Goal: Task Accomplishment & Management: Manage account settings

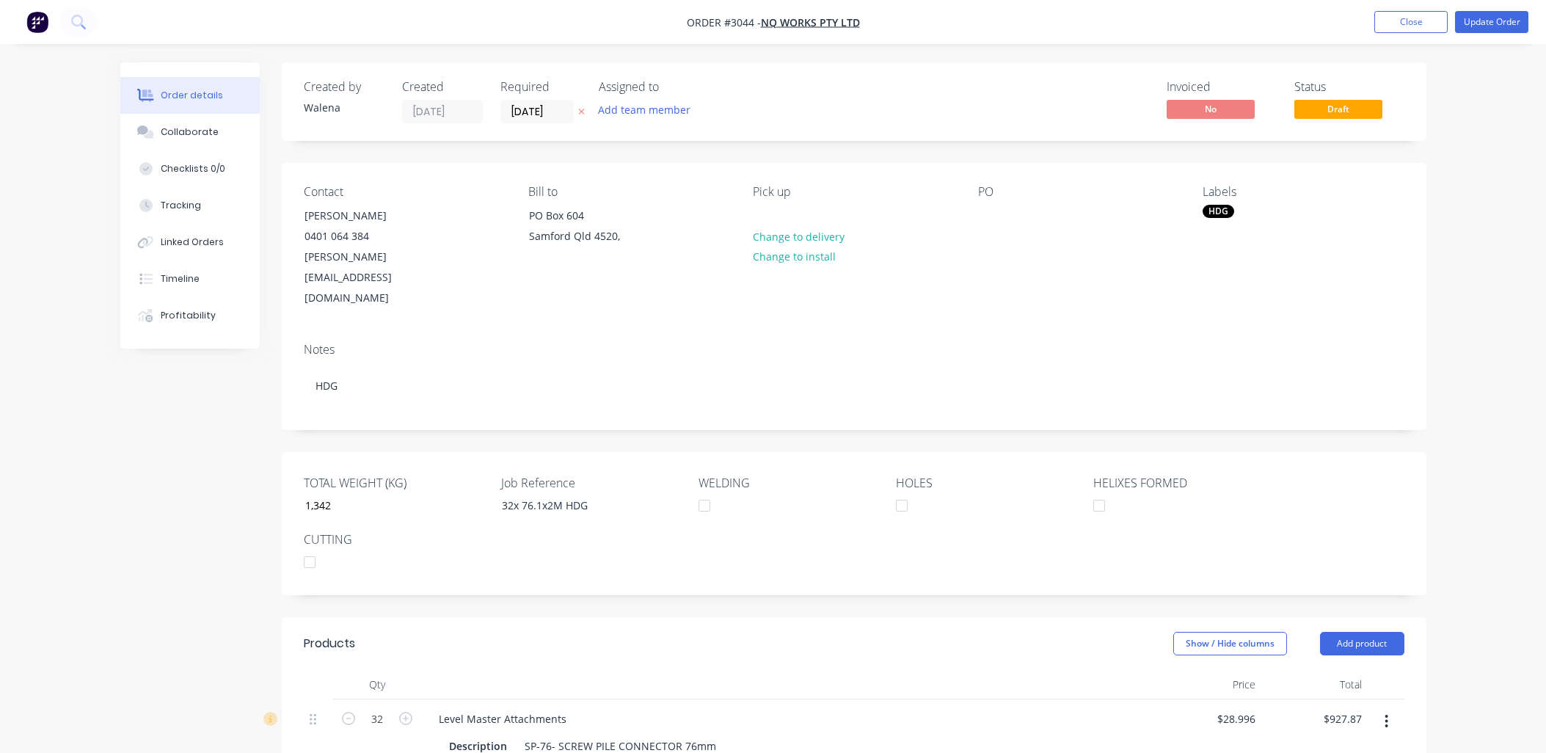
scroll to position [544, 0]
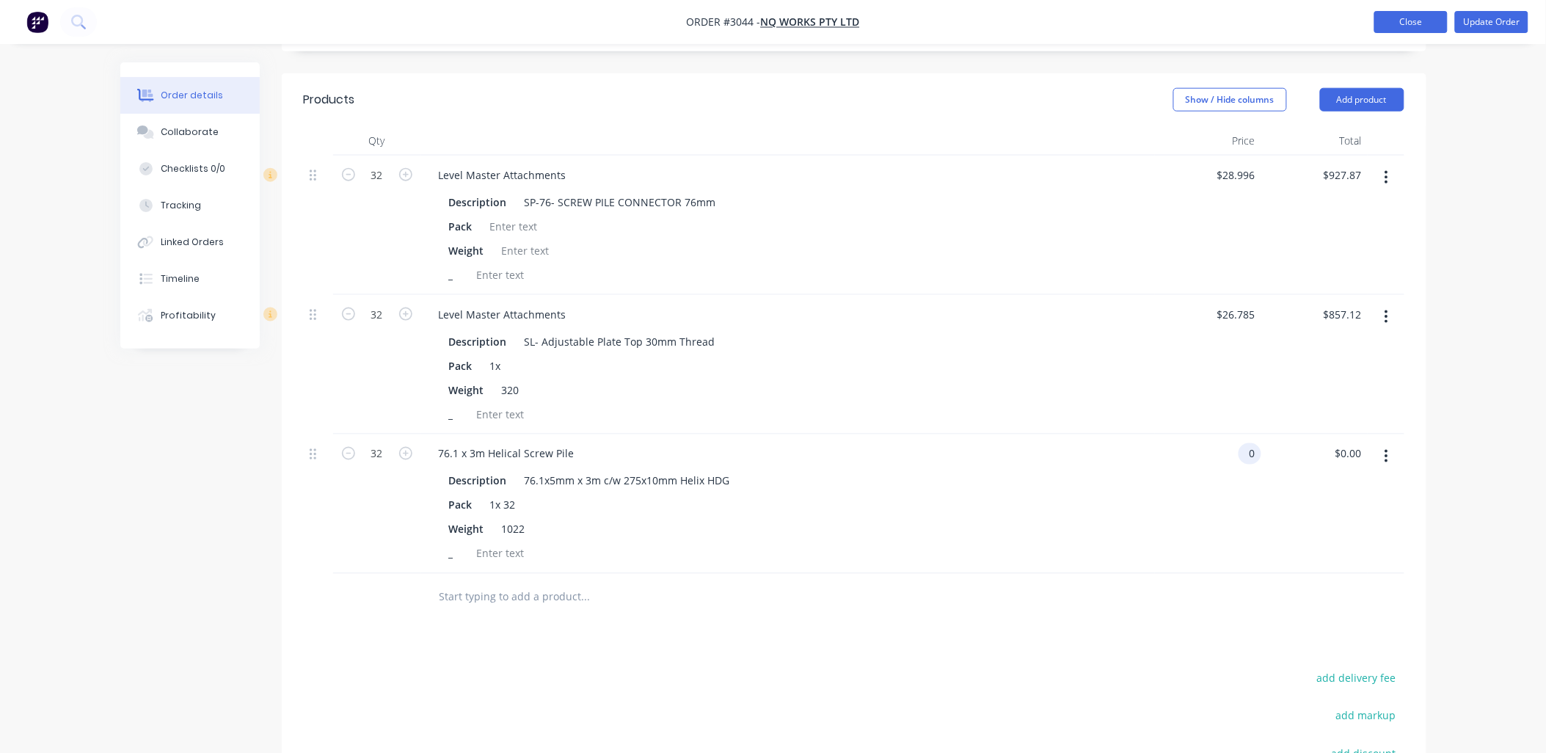
type input "$0.00"
click at [1413, 17] on button "Close" at bounding box center [1410, 22] width 73 height 22
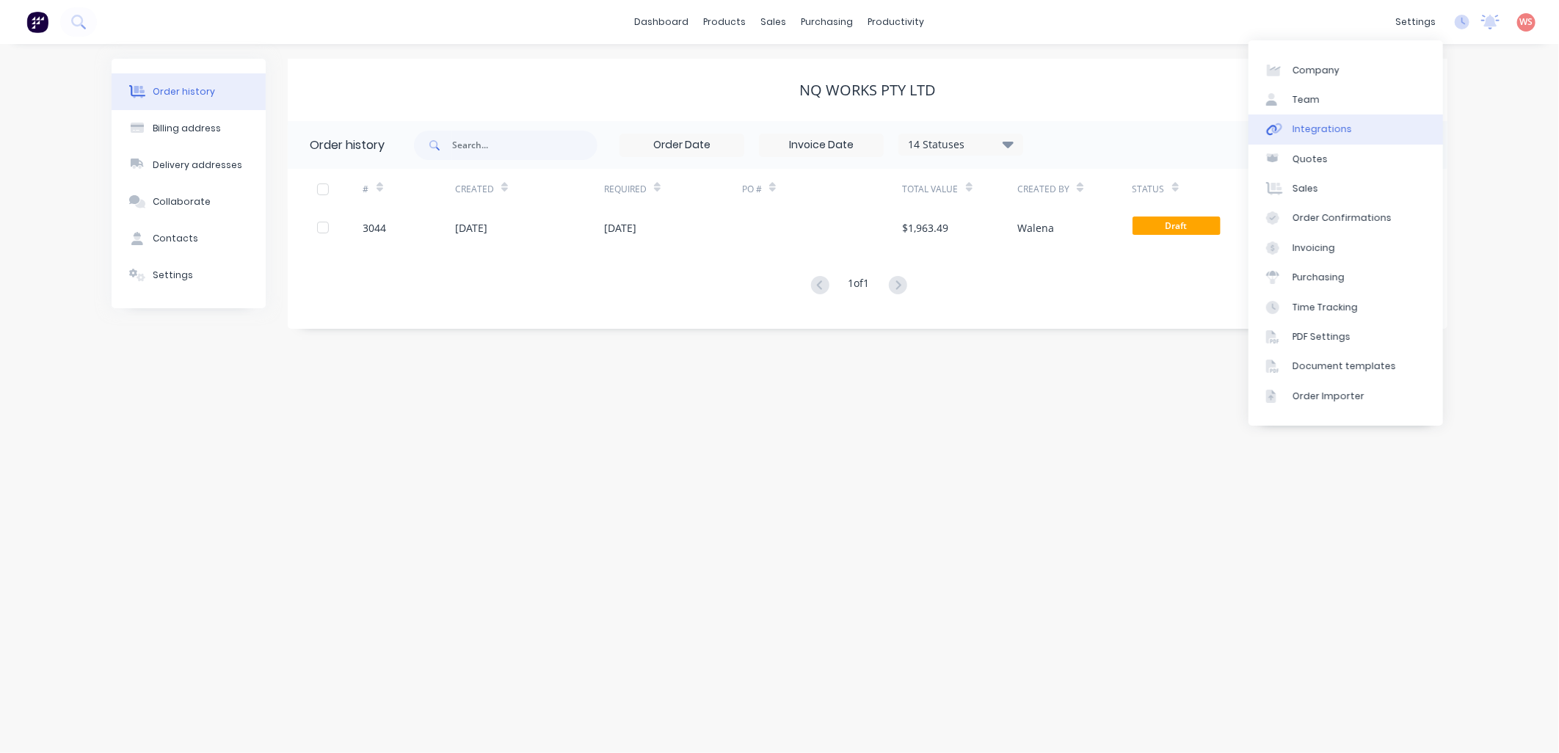
click at [1324, 125] on div "Integrations" at bounding box center [1321, 129] width 59 height 13
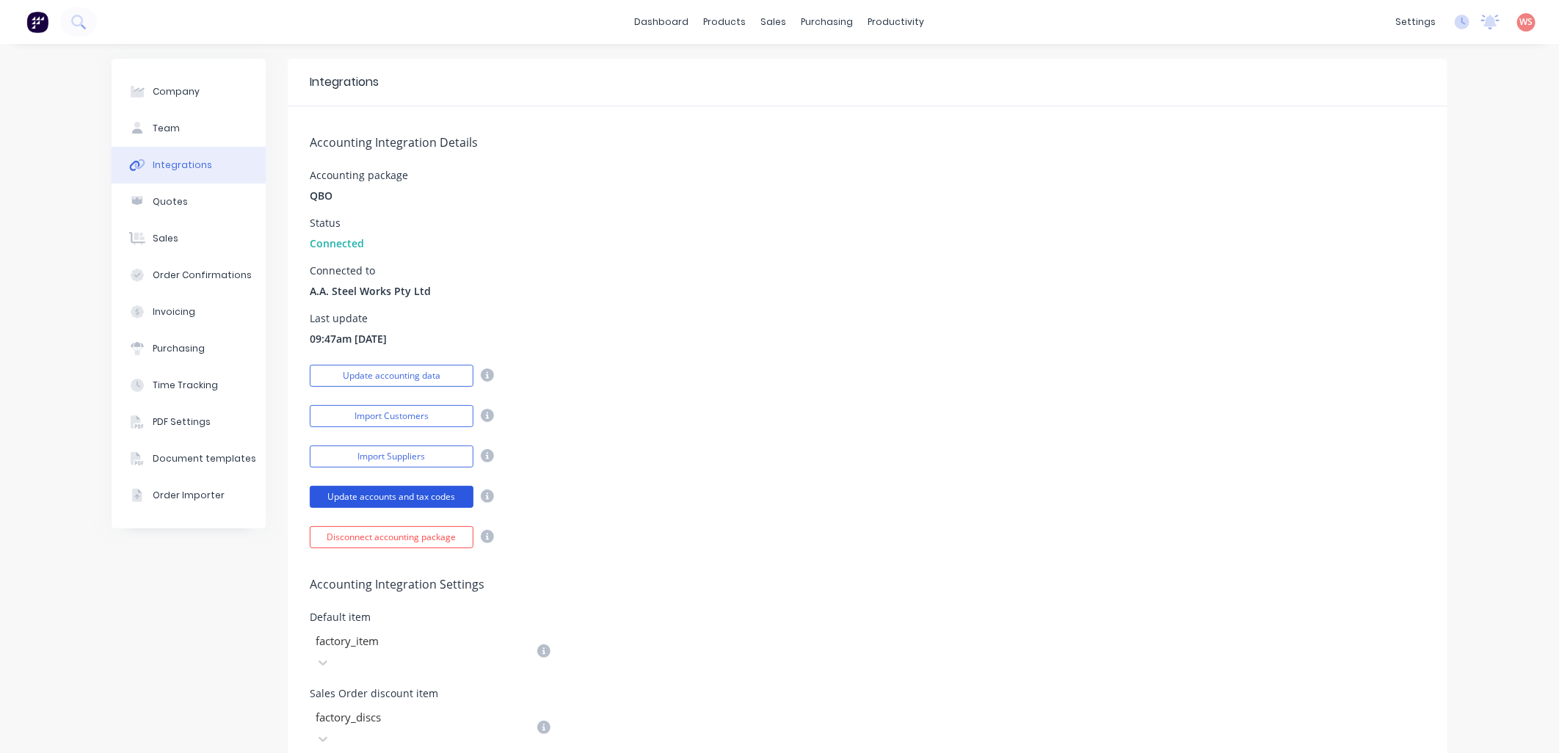
click at [365, 492] on button "Update accounts and tax codes" at bounding box center [392, 497] width 164 height 22
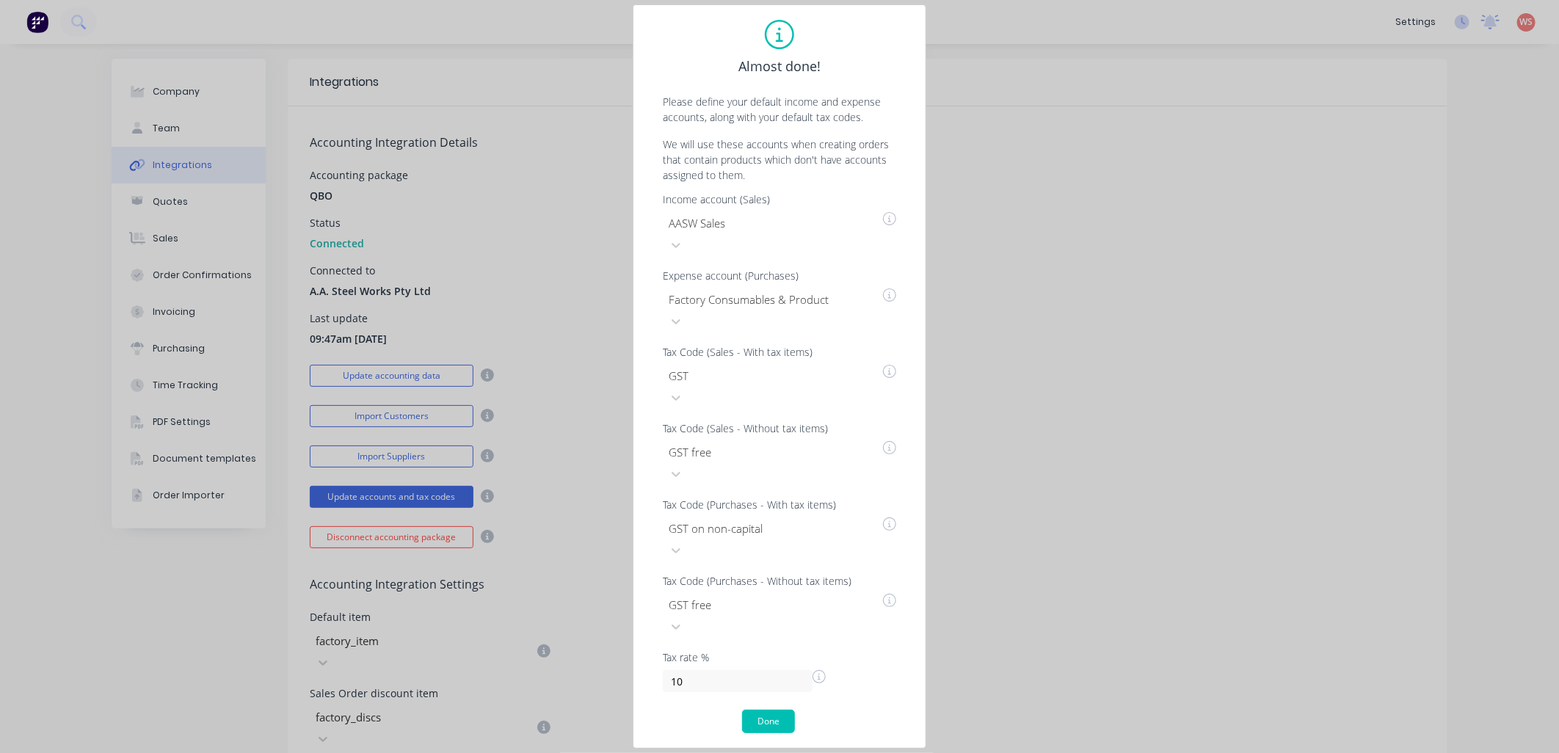
drag, startPoint x: 764, startPoint y: 651, endPoint x: 765, endPoint y: 642, distance: 8.8
click at [765, 642] on div "Almost done! Please define your default income and expense accounts, along with…" at bounding box center [779, 376] width 263 height 713
click at [768, 710] on button "Done" at bounding box center [768, 721] width 53 height 23
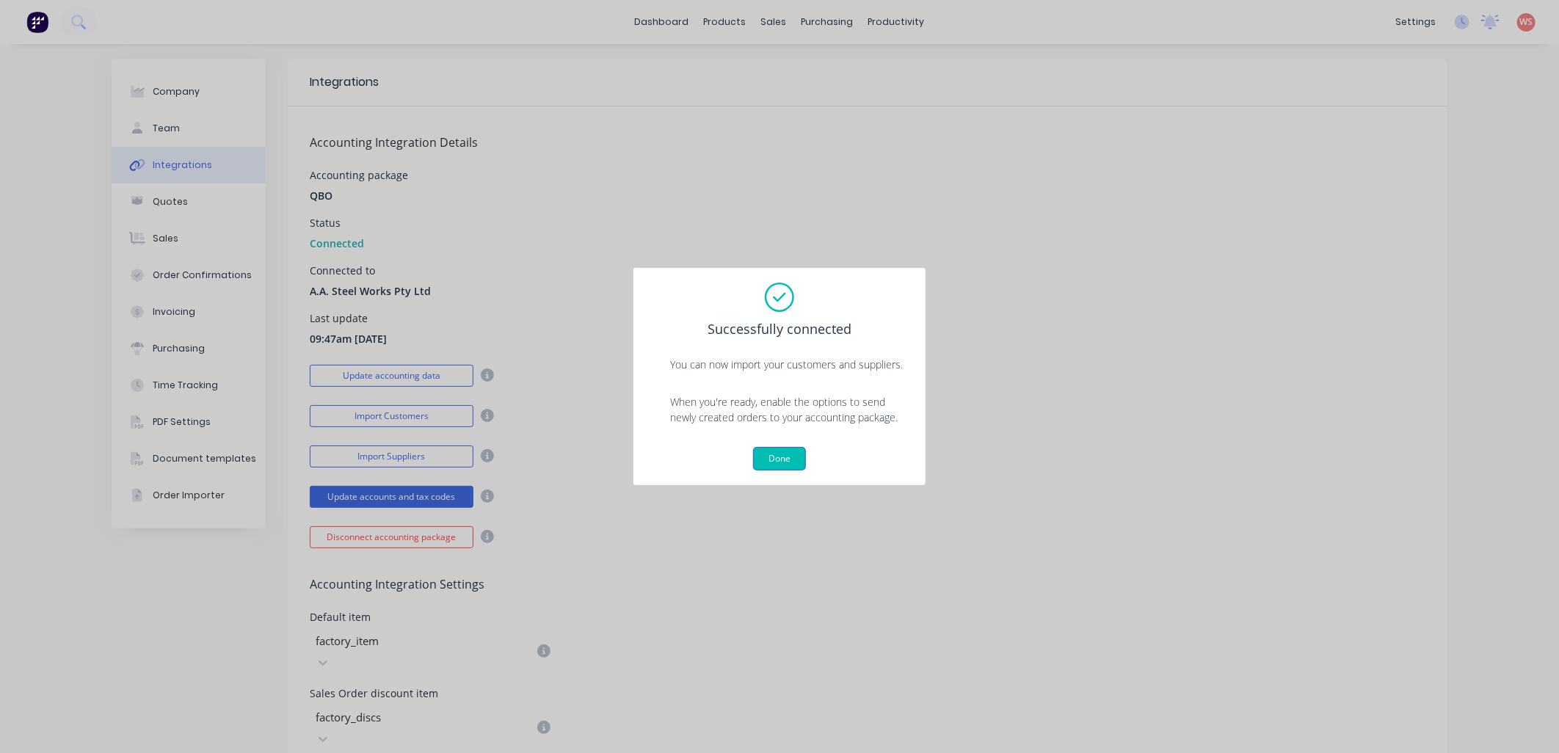
click at [789, 456] on button "Done" at bounding box center [779, 458] width 53 height 23
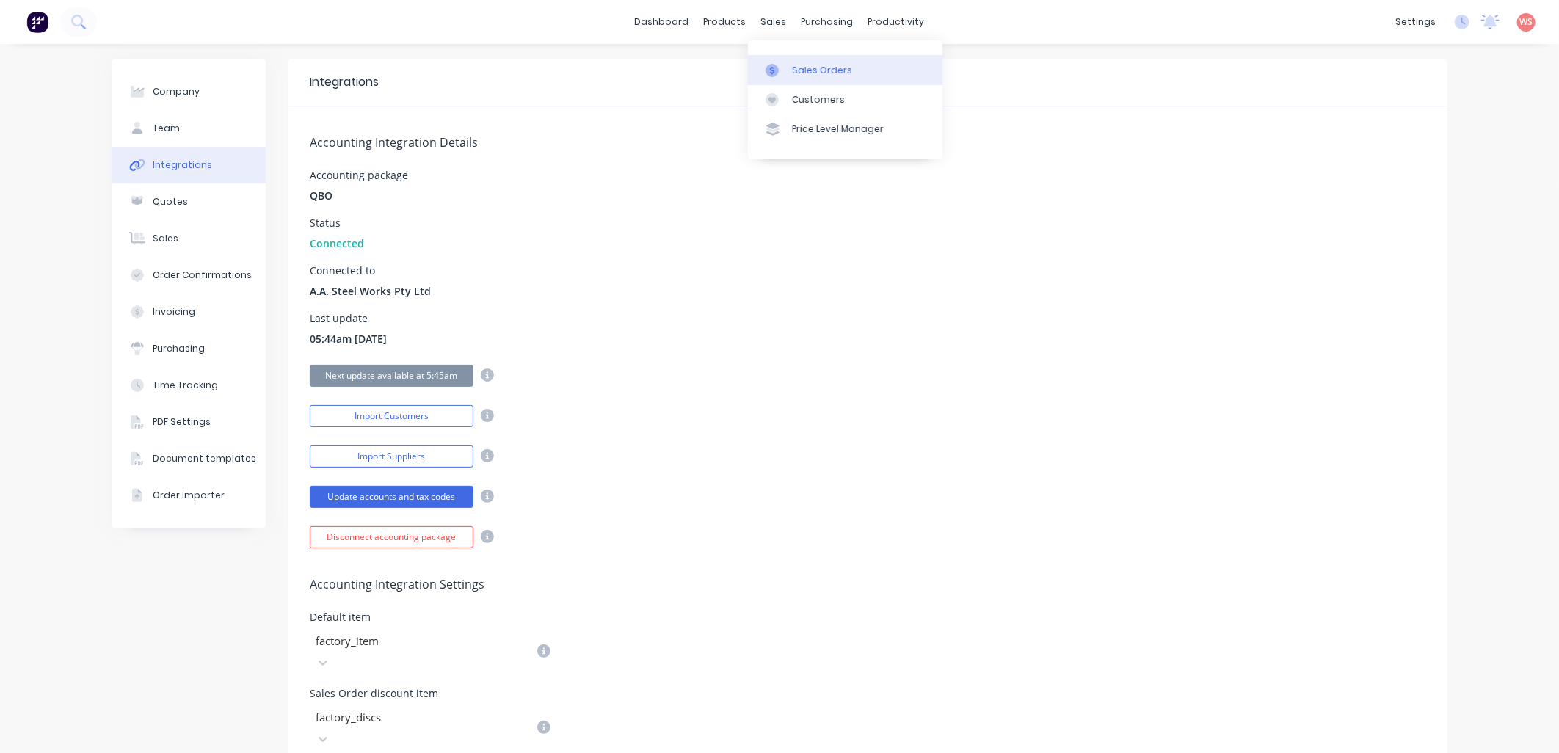
click at [808, 76] on div "Sales Orders" at bounding box center [822, 70] width 60 height 13
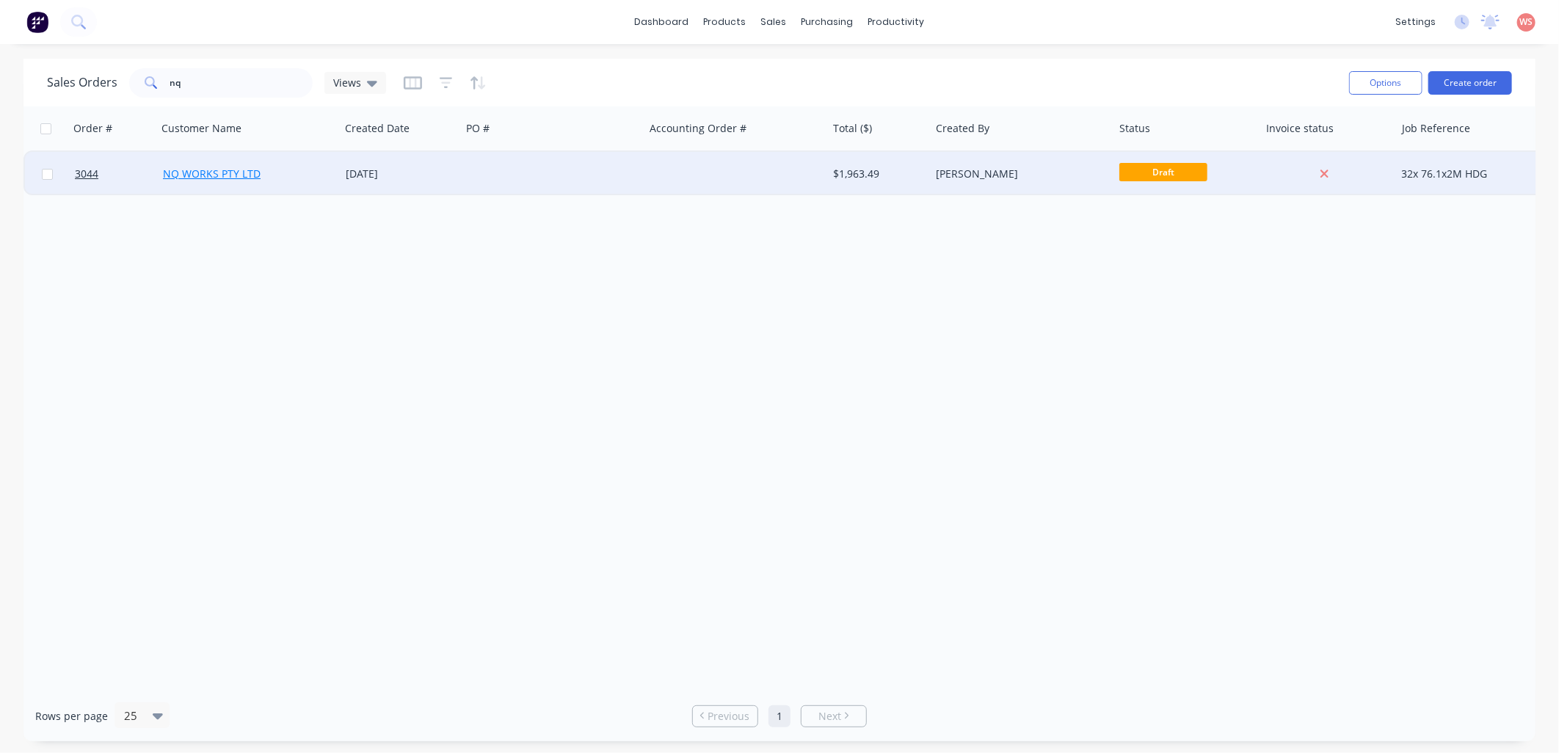
click at [247, 177] on link "NQ WORKS PTY LTD" at bounding box center [212, 174] width 98 height 14
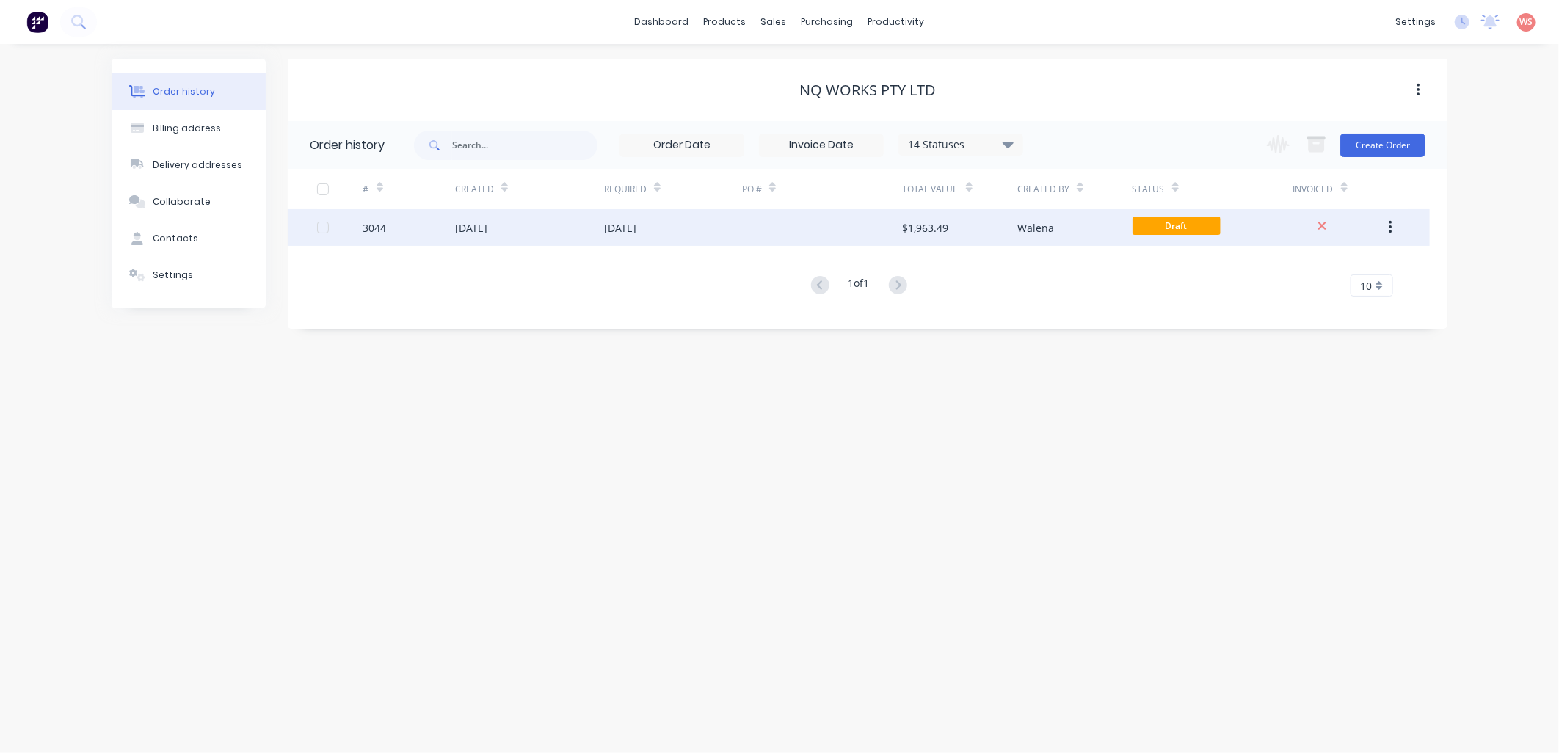
click at [622, 233] on div "[DATE]" at bounding box center [620, 227] width 32 height 15
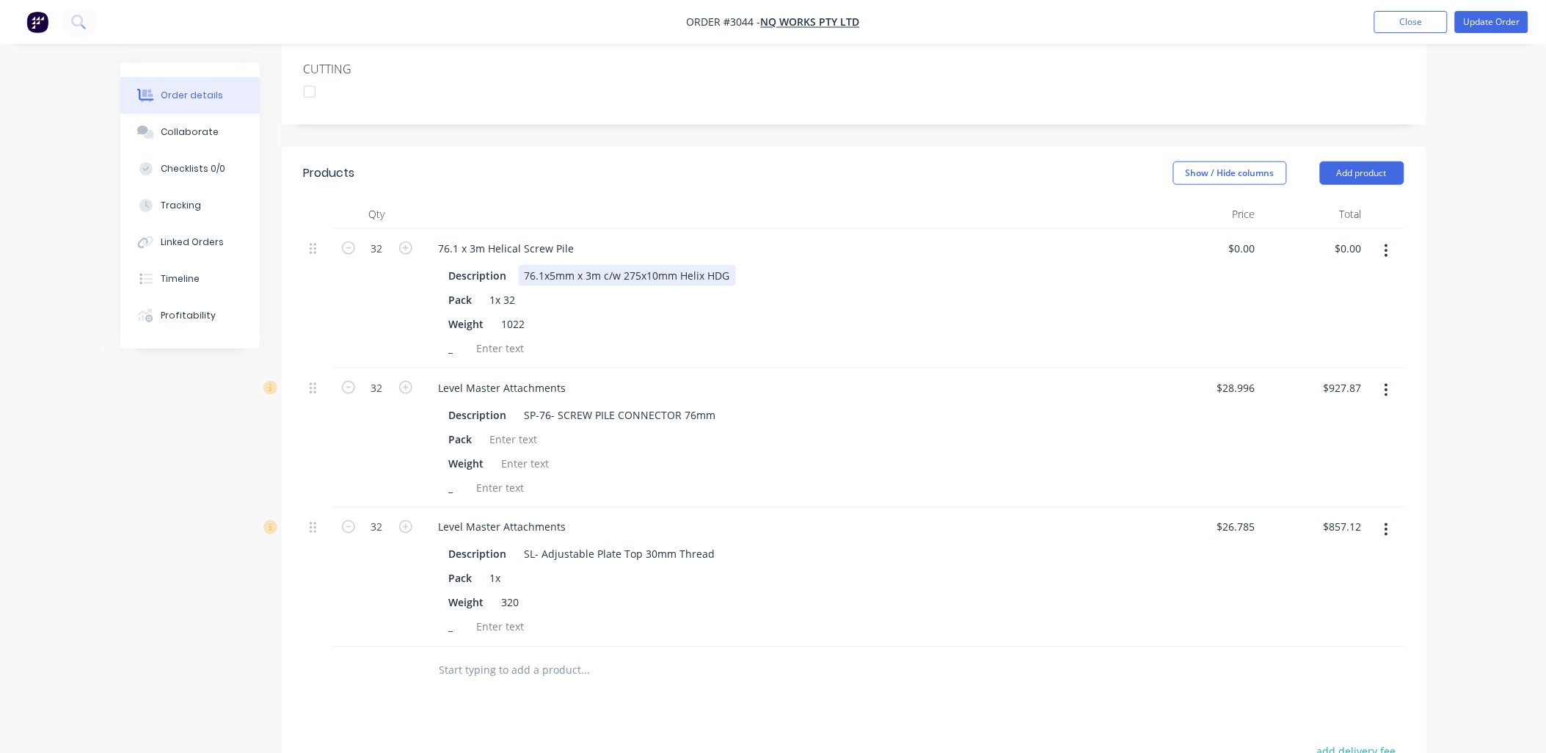
scroll to position [434, 0]
